Goal: Check status: Check status

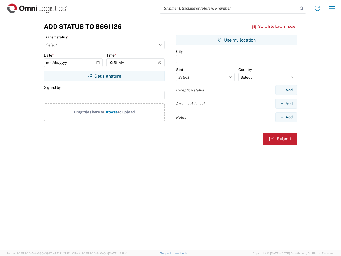
click at [229, 8] on input "search" at bounding box center [229, 8] width 138 height 10
click at [301, 9] on icon at bounding box center [301, 8] width 7 height 7
click at [317, 8] on icon at bounding box center [317, 8] width 9 height 9
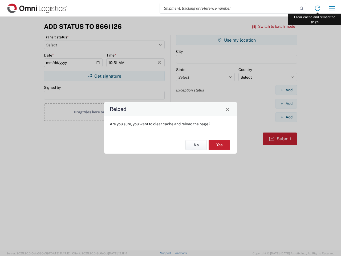
click at [332, 8] on div "Reload Are you sure, you want to clear cache and reload the page? No Yes" at bounding box center [170, 128] width 341 height 256
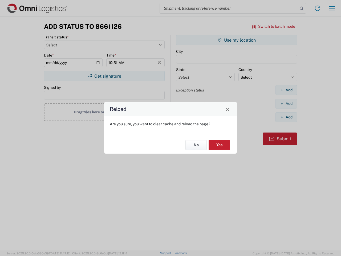
click at [273, 26] on div "Reload Are you sure, you want to clear cache and reload the page? No Yes" at bounding box center [170, 128] width 341 height 256
click at [104, 76] on div "Reload Are you sure, you want to clear cache and reload the page? No Yes" at bounding box center [170, 128] width 341 height 256
click at [236, 40] on div "Reload Are you sure, you want to clear cache and reload the page? No Yes" at bounding box center [170, 128] width 341 height 256
click at [286, 90] on div "Reload Are you sure, you want to clear cache and reload the page? No Yes" at bounding box center [170, 128] width 341 height 256
click at [286, 103] on div "Reload Are you sure, you want to clear cache and reload the page? No Yes" at bounding box center [170, 128] width 341 height 256
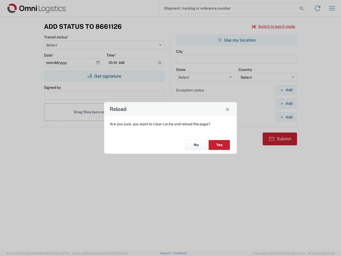
click at [286, 117] on div "Reload Are you sure, you want to clear cache and reload the page? No Yes" at bounding box center [170, 128] width 341 height 256
